Goal: Navigation & Orientation: Find specific page/section

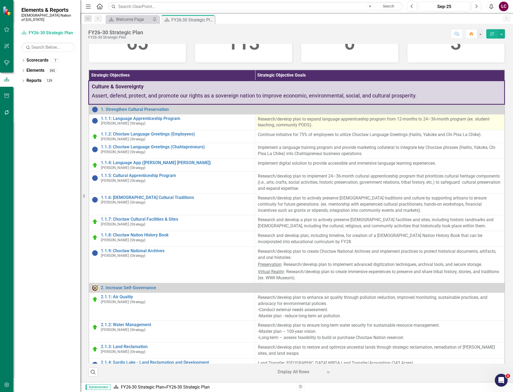
scroll to position [219, 0]
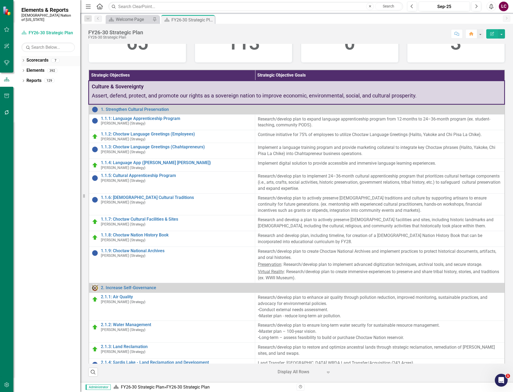
click at [22, 56] on div "Dropdown Scorecards 7" at bounding box center [50, 61] width 59 height 10
click at [144, 118] on link "1.1.1: Language Apprenticeship Program" at bounding box center [177, 118] width 152 height 5
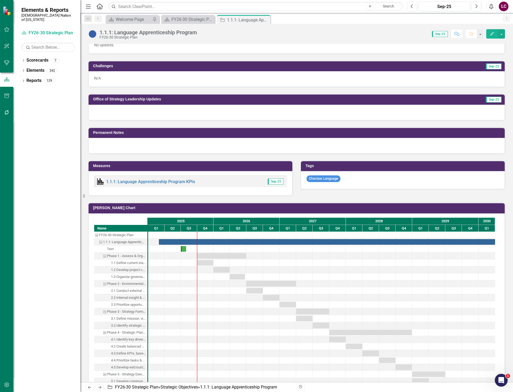
scroll to position [321, 0]
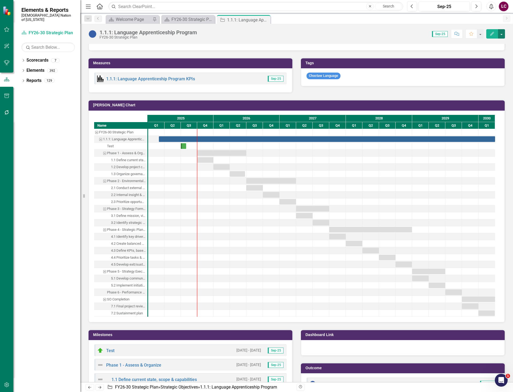
click at [502, 30] on button "button" at bounding box center [501, 33] width 7 height 9
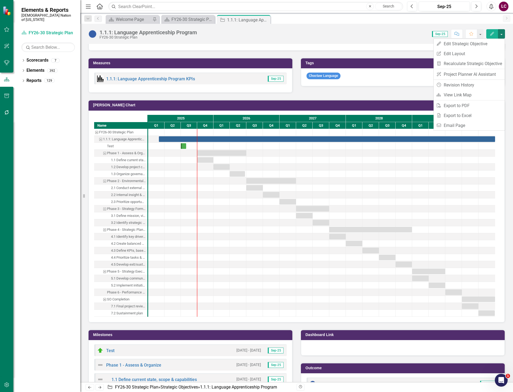
click at [506, 151] on div "Strategy Partner AR [PERSON_NAME] (Strategy) Collaborators Project Team Project…" at bounding box center [296, 232] width 433 height 1033
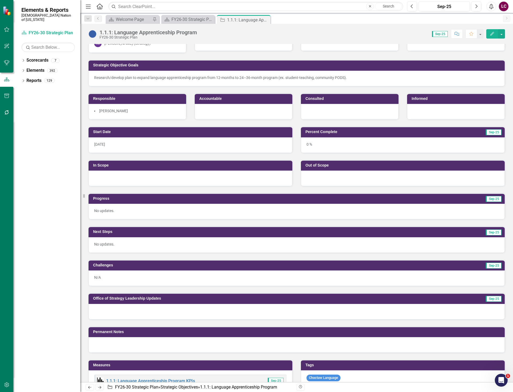
scroll to position [0, 0]
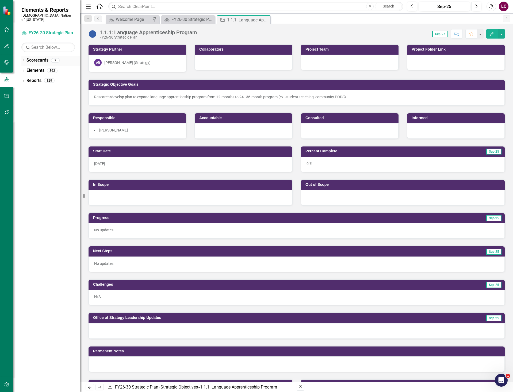
click at [22, 59] on icon "Dropdown" at bounding box center [23, 60] width 4 height 3
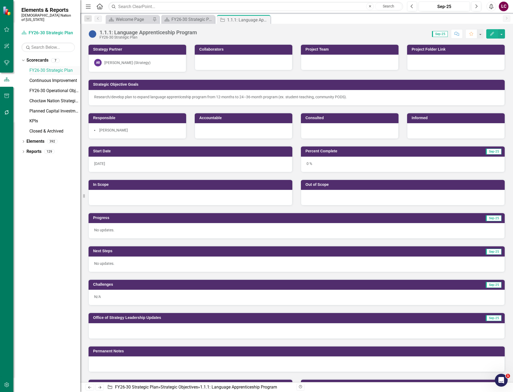
click at [43, 67] on link "FY26-30 Strategic Plan" at bounding box center [54, 70] width 51 height 6
